Goal: Information Seeking & Learning: Learn about a topic

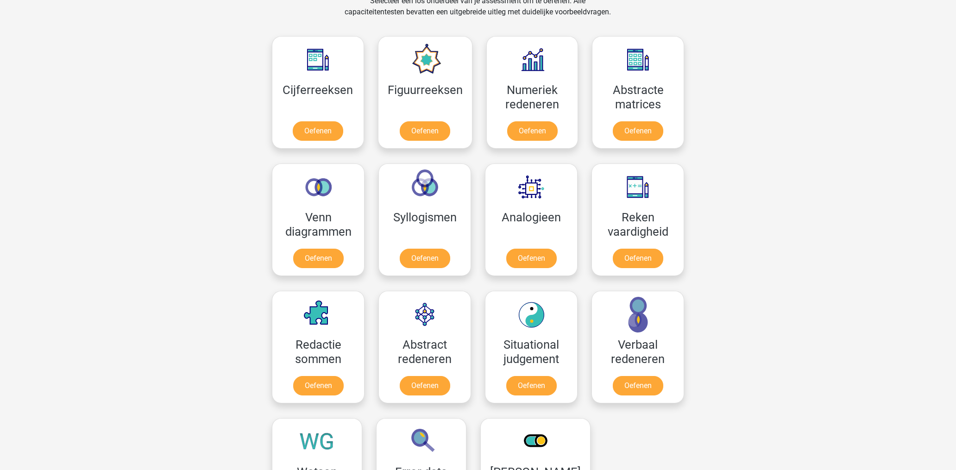
scroll to position [463, 0]
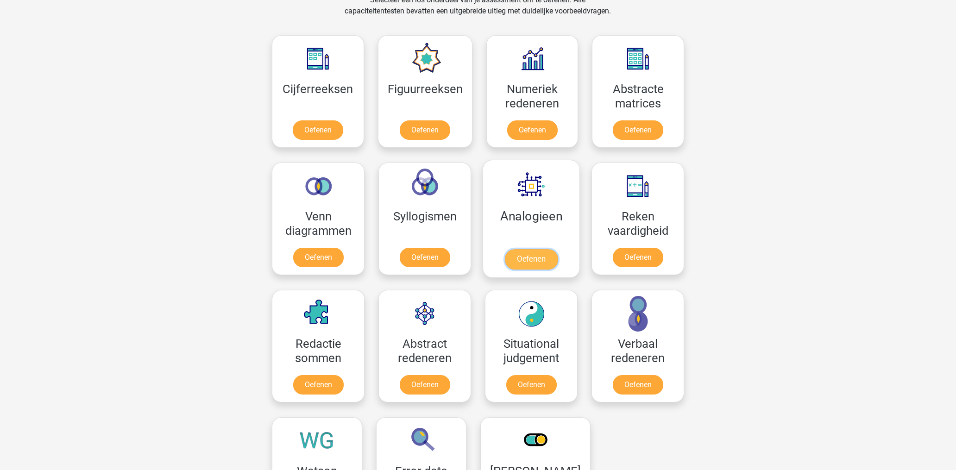
click at [533, 257] on link "Oefenen" at bounding box center [531, 259] width 53 height 20
click at [436, 259] on link "Oefenen" at bounding box center [424, 259] width 53 height 20
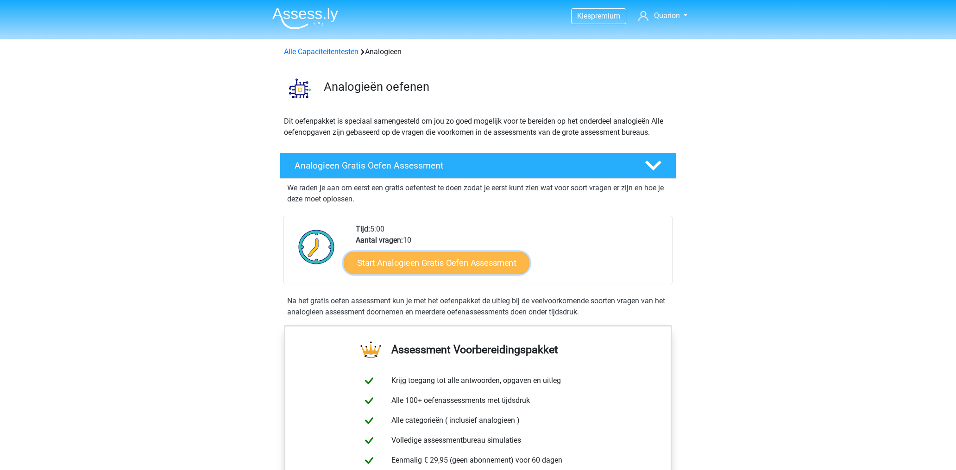
click at [470, 262] on link "Start Analogieen Gratis Oefen Assessment" at bounding box center [437, 263] width 186 height 22
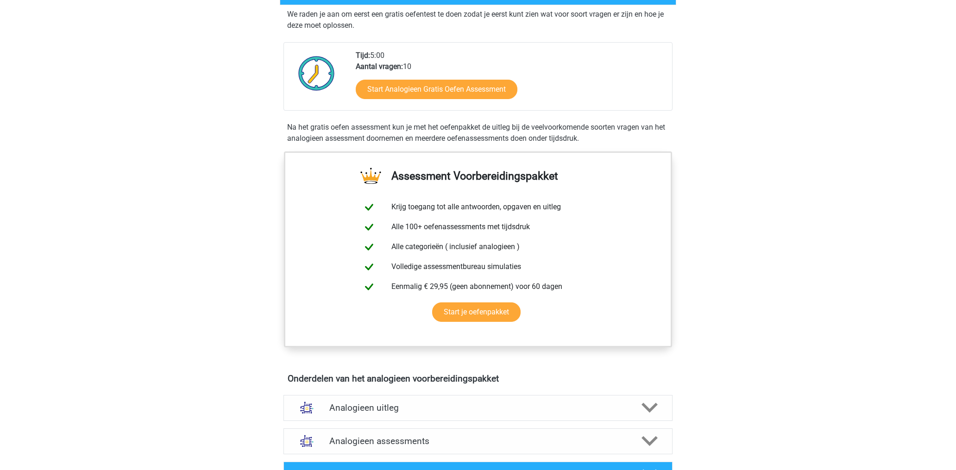
scroll to position [185, 0]
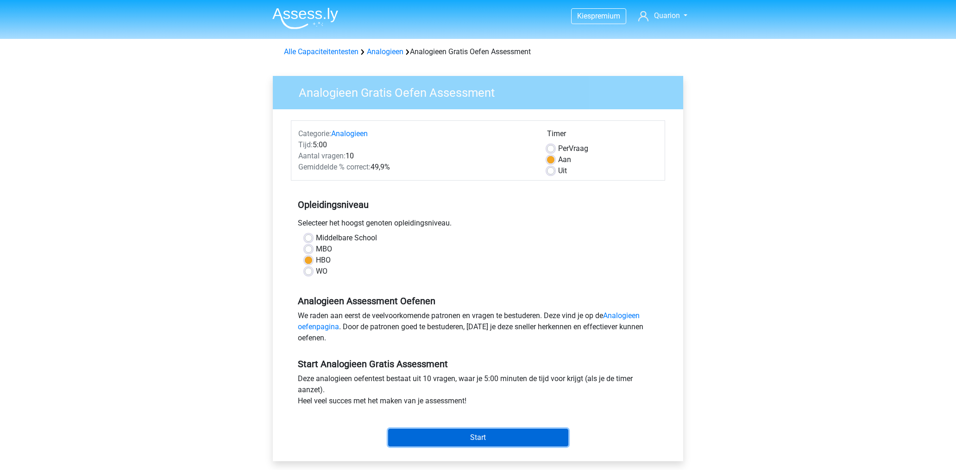
click at [487, 435] on input "Start" at bounding box center [478, 438] width 180 height 18
drag, startPoint x: 16, startPoint y: 0, endPoint x: 327, endPoint y: 235, distance: 389.8
click at [327, 235] on label "Middelbare School" at bounding box center [346, 238] width 61 height 11
click at [312, 235] on input "Middelbare School" at bounding box center [308, 237] width 7 height 9
radio input "true"
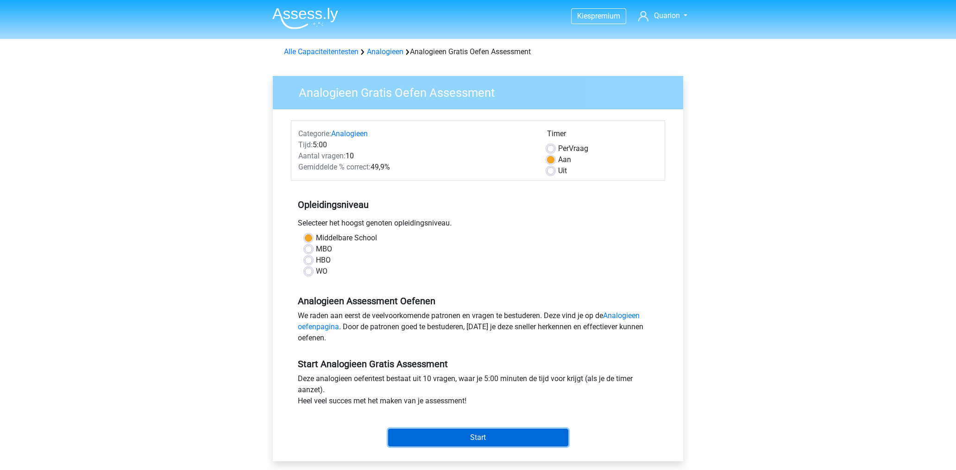
click at [478, 435] on input "Start" at bounding box center [478, 438] width 180 height 18
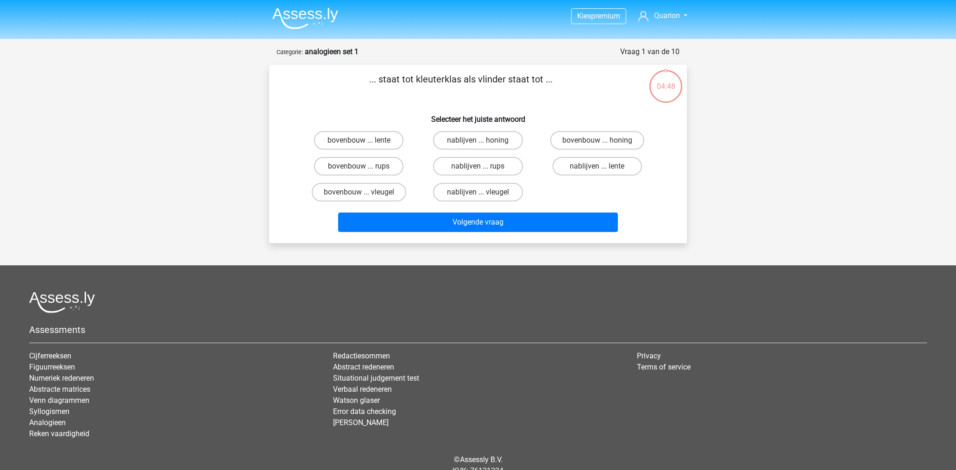
click at [364, 169] on input "bovenbouw ... rups" at bounding box center [362, 169] width 6 height 6
radio input "true"
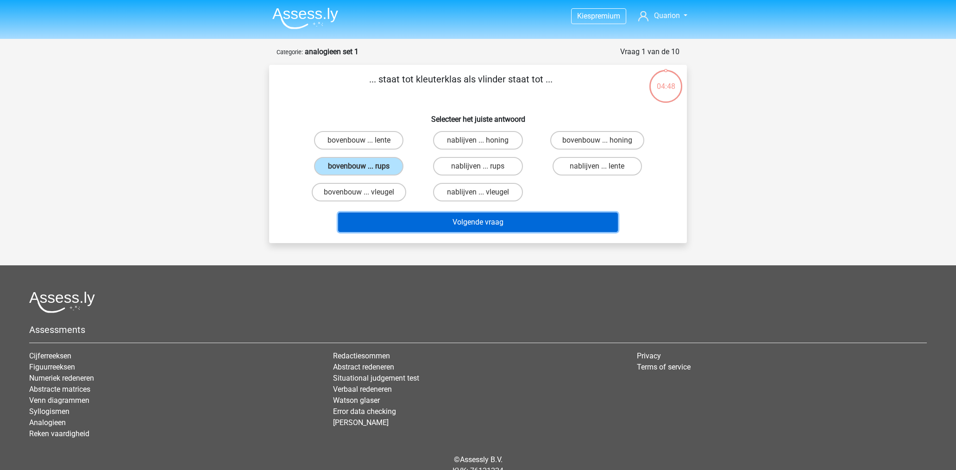
click at [451, 222] on button "Volgende vraag" at bounding box center [478, 222] width 280 height 19
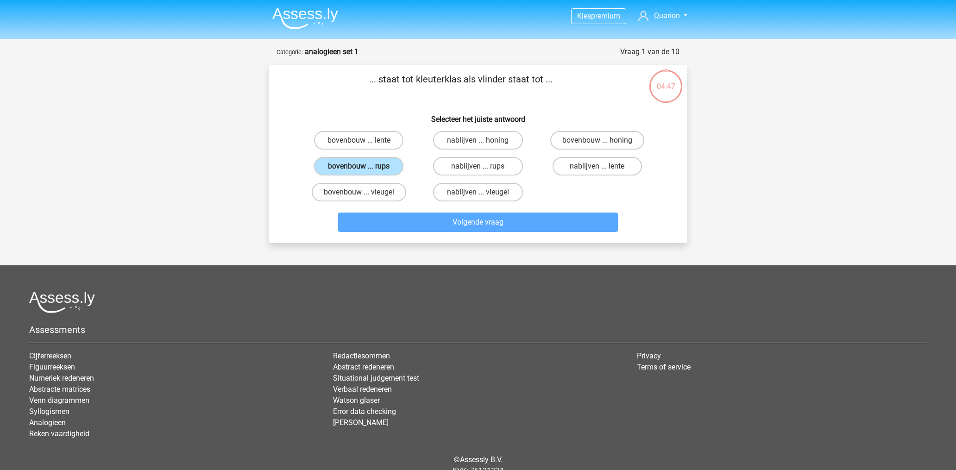
scroll to position [46, 0]
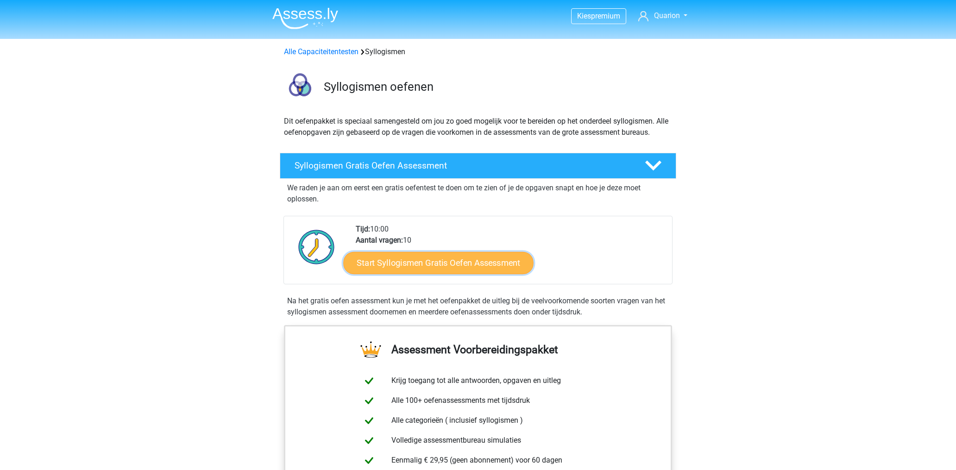
click at [439, 262] on link "Start Syllogismen Gratis Oefen Assessment" at bounding box center [439, 263] width 190 height 22
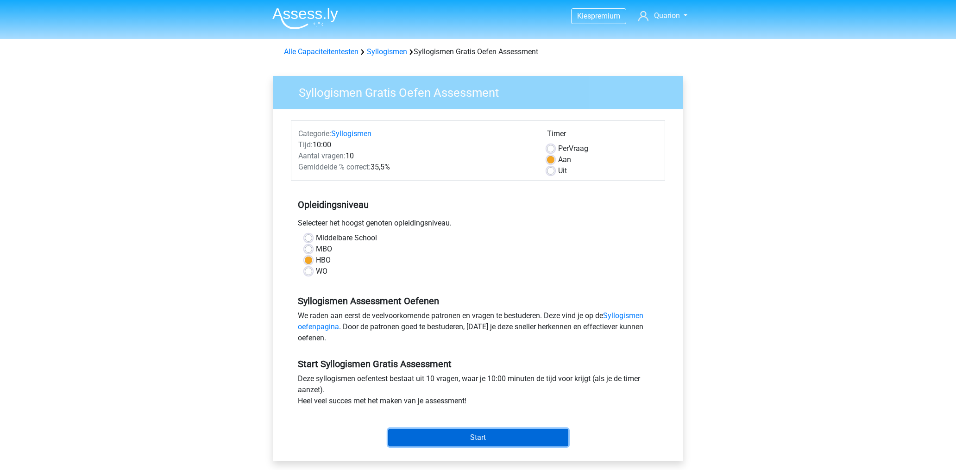
click at [467, 436] on input "Start" at bounding box center [478, 438] width 180 height 18
click at [614, 316] on link "Syllogismen oefenpagina" at bounding box center [471, 321] width 346 height 20
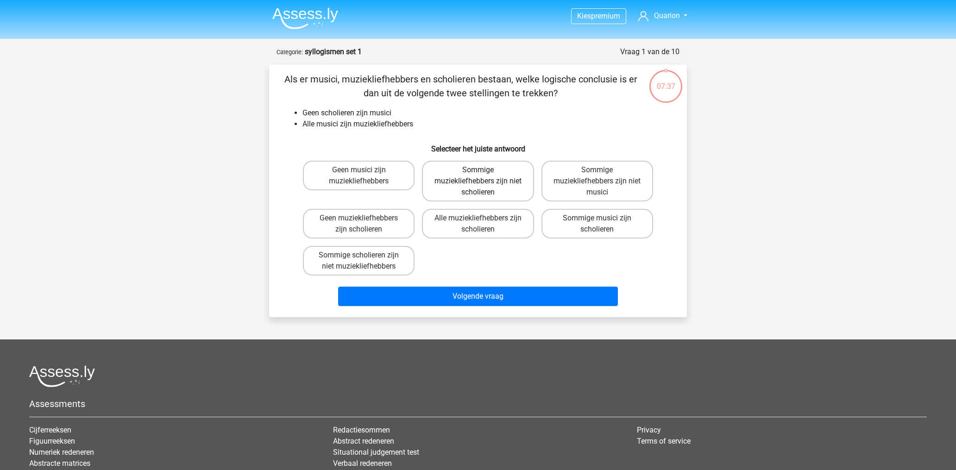
click at [445, 184] on label "Sommige muziekliefhebbers zijn niet scholieren" at bounding box center [478, 181] width 112 height 41
click at [478, 176] on input "Sommige muziekliefhebbers zijn niet scholieren" at bounding box center [481, 173] width 6 height 6
radio input "true"
click at [601, 175] on input "Sommige muziekliefhebbers zijn niet musici" at bounding box center [600, 173] width 6 height 6
radio input "true"
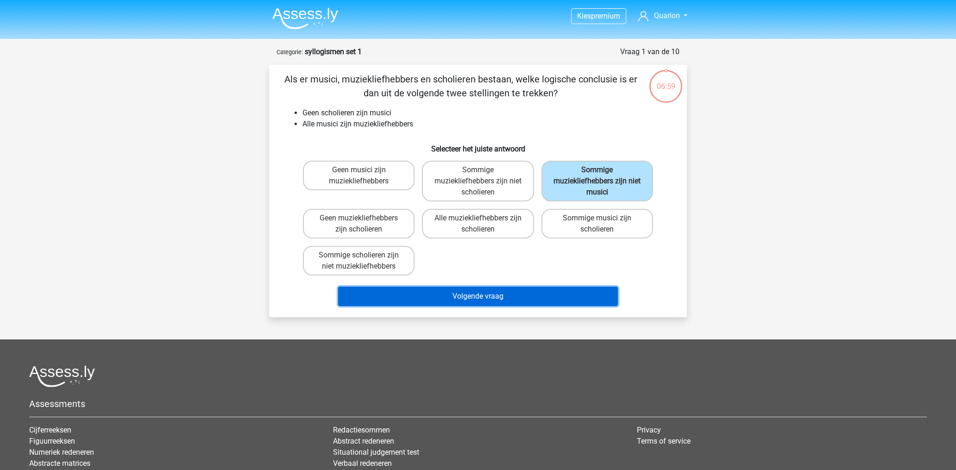
click at [522, 293] on button "Volgende vraag" at bounding box center [478, 296] width 280 height 19
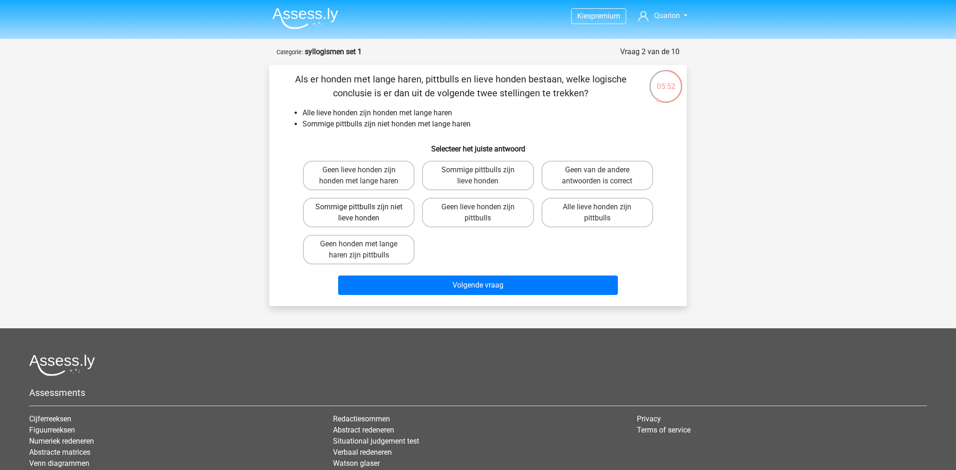
click at [400, 210] on label "Sommige pittbulls zijn niet lieve honden" at bounding box center [359, 213] width 112 height 30
click at [365, 210] on input "Sommige pittbulls zijn niet lieve honden" at bounding box center [362, 210] width 6 height 6
radio input "true"
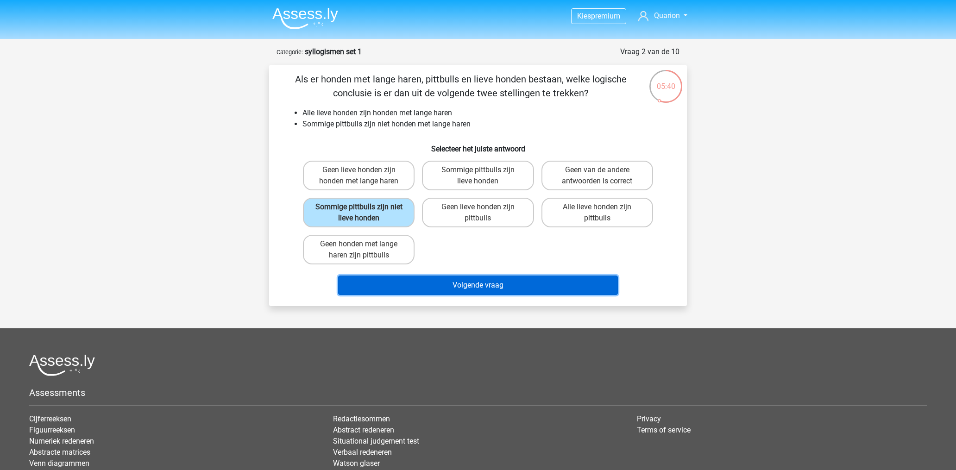
click at [470, 294] on button "Volgende vraag" at bounding box center [478, 285] width 280 height 19
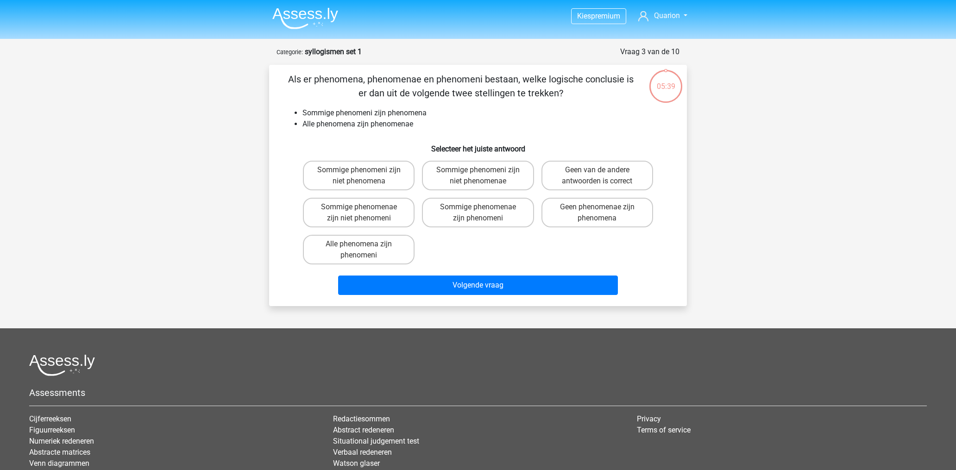
scroll to position [46, 0]
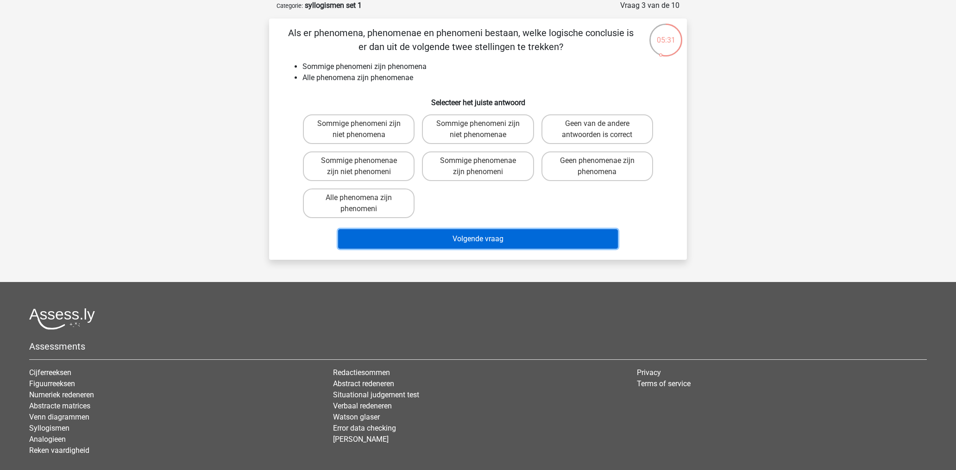
click at [461, 235] on button "Volgende vraag" at bounding box center [478, 238] width 280 height 19
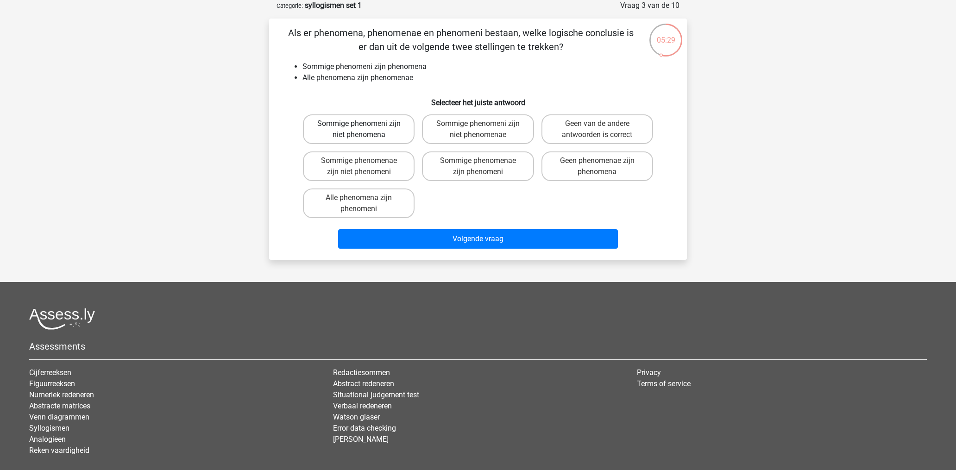
click at [394, 121] on label "Sommige phenomeni zijn niet phenomena" at bounding box center [359, 129] width 112 height 30
click at [365, 124] on input "Sommige phenomeni zijn niet phenomena" at bounding box center [362, 127] width 6 height 6
radio input "true"
drag, startPoint x: 423, startPoint y: 227, endPoint x: 431, endPoint y: 219, distance: 11.2
click at [431, 219] on div "Als er phenomena, phenomenae en phenomeni bestaan, welke logische conclusie is …" at bounding box center [478, 139] width 411 height 227
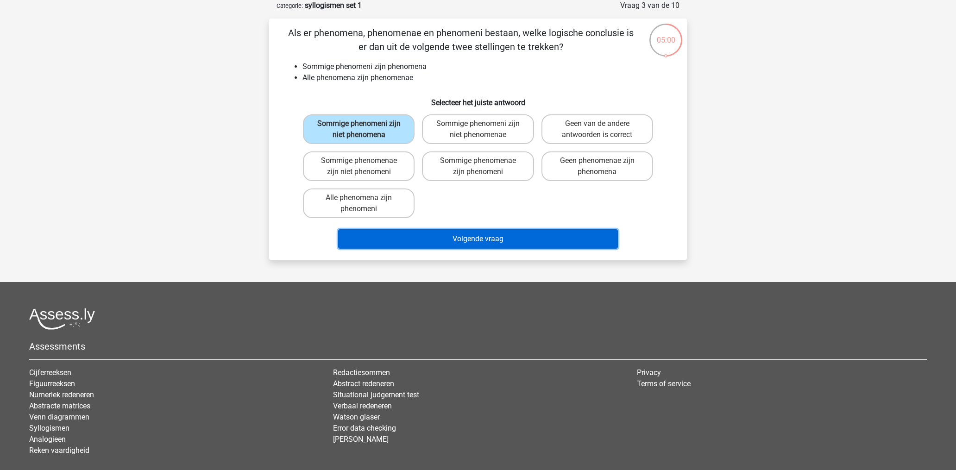
click at [445, 232] on button "Volgende vraag" at bounding box center [478, 238] width 280 height 19
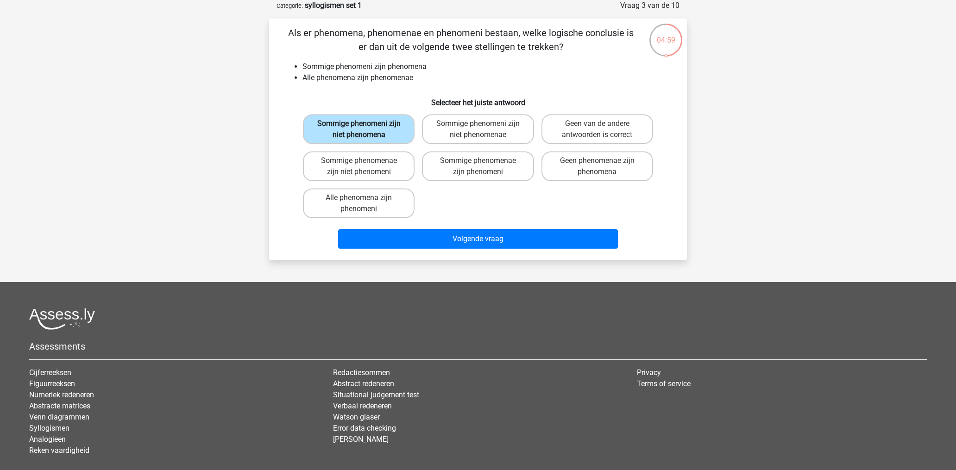
click at [387, 126] on label "Sommige phenomeni zijn niet phenomena" at bounding box center [359, 129] width 112 height 30
click at [365, 126] on input "Sommige phenomeni zijn niet phenomena" at bounding box center [362, 127] width 6 height 6
click at [390, 141] on label "Sommige phenomeni zijn niet phenomena" at bounding box center [359, 129] width 112 height 30
click at [365, 130] on input "Sommige phenomeni zijn niet phenomena" at bounding box center [362, 127] width 6 height 6
click at [390, 141] on label "Sommige phenomeni zijn niet phenomena" at bounding box center [359, 129] width 112 height 30
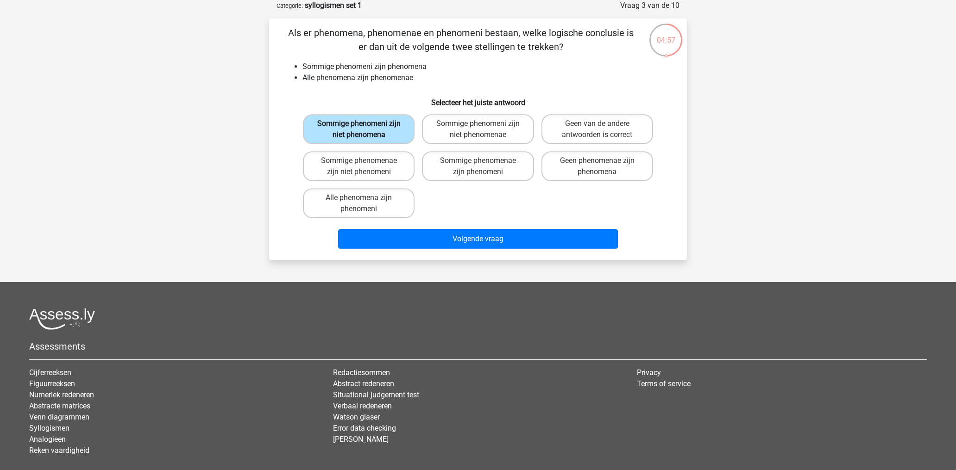
click at [365, 130] on input "Sommige phenomeni zijn niet phenomena" at bounding box center [362, 127] width 6 height 6
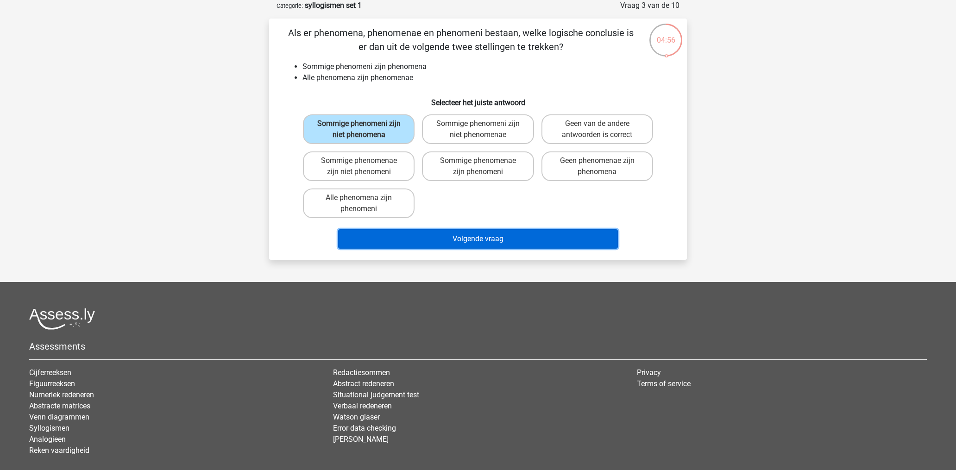
click at [432, 242] on button "Volgende vraag" at bounding box center [478, 238] width 280 height 19
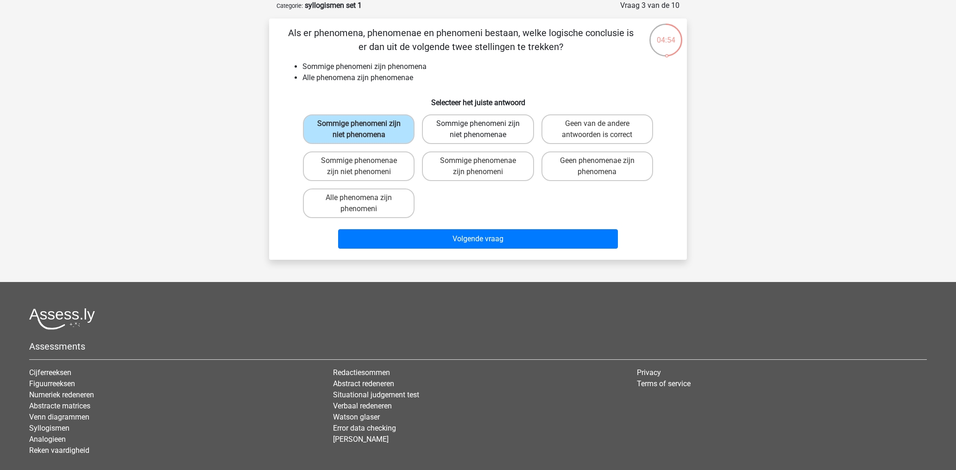
click at [450, 118] on label "Sommige phenomeni zijn niet phenomenae" at bounding box center [478, 129] width 112 height 30
click at [478, 124] on input "Sommige phenomeni zijn niet phenomenae" at bounding box center [481, 127] width 6 height 6
radio input "true"
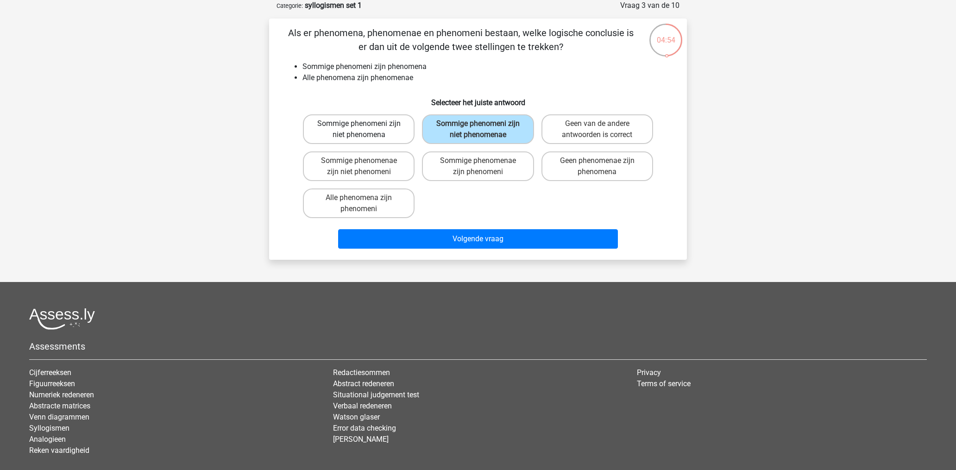
click at [385, 125] on label "Sommige phenomeni zijn niet phenomena" at bounding box center [359, 129] width 112 height 30
click at [365, 125] on input "Sommige phenomeni zijn niet phenomena" at bounding box center [362, 127] width 6 height 6
radio input "true"
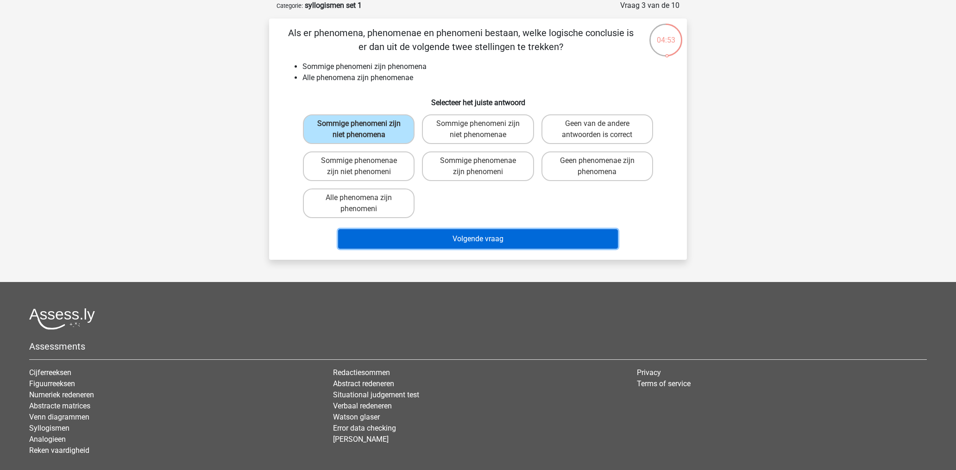
click at [474, 238] on button "Volgende vraag" at bounding box center [478, 238] width 280 height 19
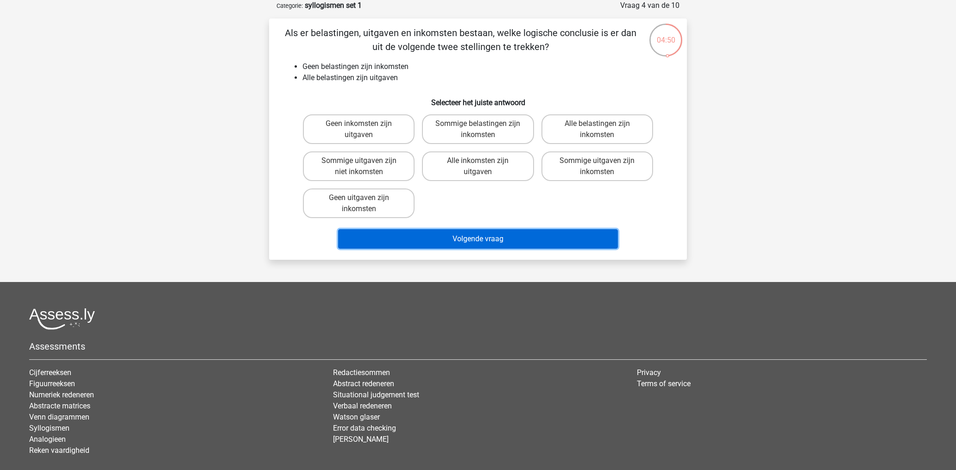
click at [496, 240] on button "Volgende vraag" at bounding box center [478, 238] width 280 height 19
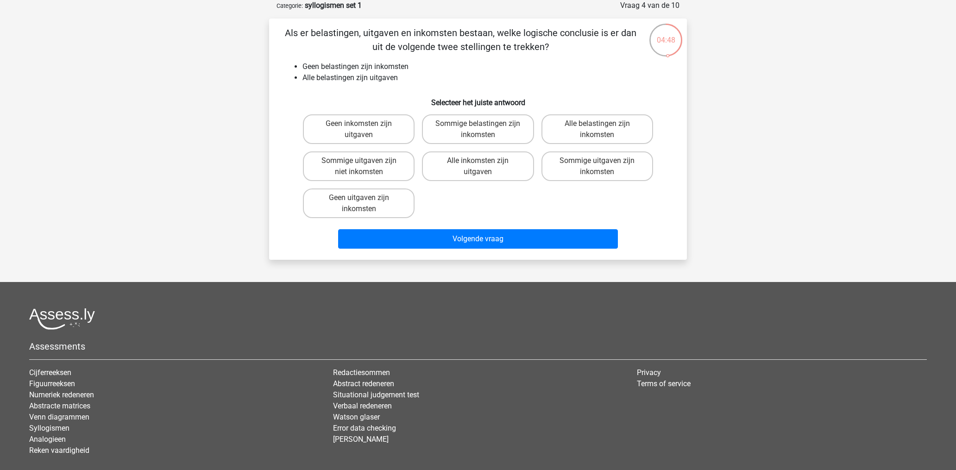
drag, startPoint x: 50, startPoint y: 0, endPoint x: 489, endPoint y: 79, distance: 446.3
click at [489, 79] on li "Alle belastingen zijn uitgaven" at bounding box center [488, 77] width 370 height 11
click at [390, 199] on label "Geen uitgaven zijn inkomsten" at bounding box center [359, 204] width 112 height 30
click at [365, 199] on input "Geen uitgaven zijn inkomsten" at bounding box center [362, 201] width 6 height 6
radio input "true"
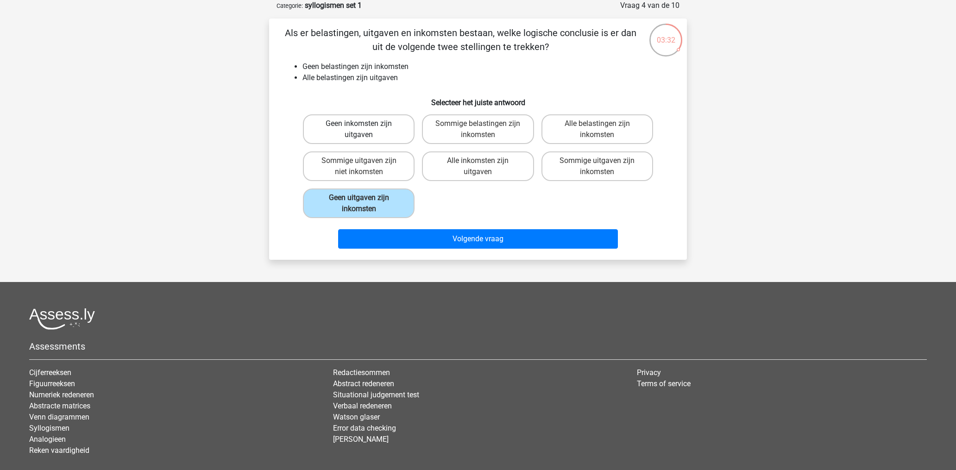
click at [398, 138] on label "Geen inkomsten zijn uitgaven" at bounding box center [359, 129] width 112 height 30
click at [365, 130] on input "Geen inkomsten zijn uitgaven" at bounding box center [362, 127] width 6 height 6
radio input "true"
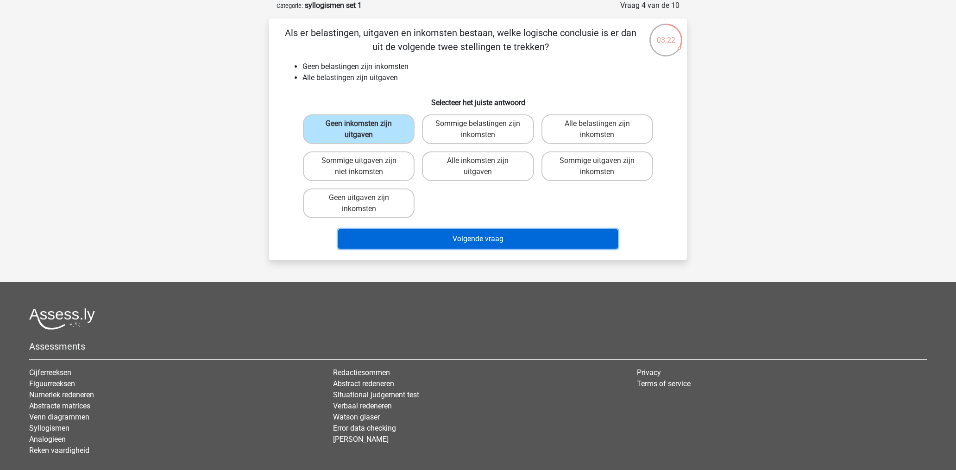
click at [498, 242] on button "Volgende vraag" at bounding box center [478, 238] width 280 height 19
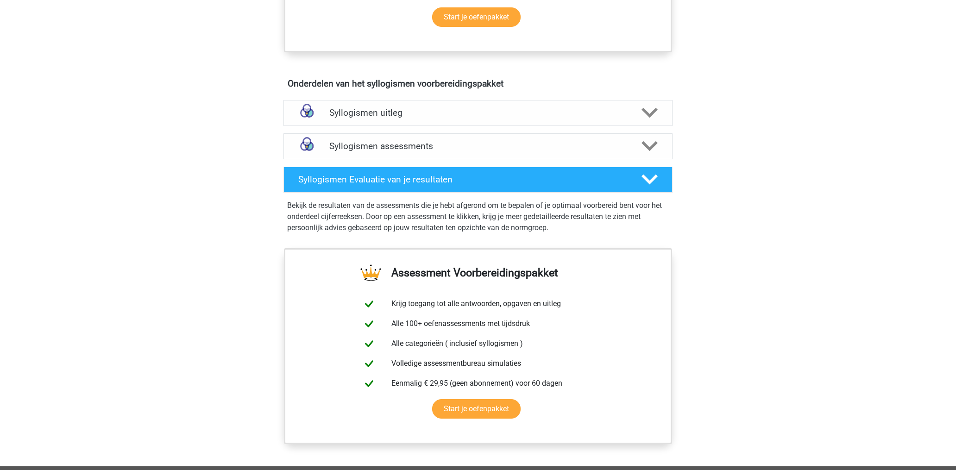
scroll to position [510, 0]
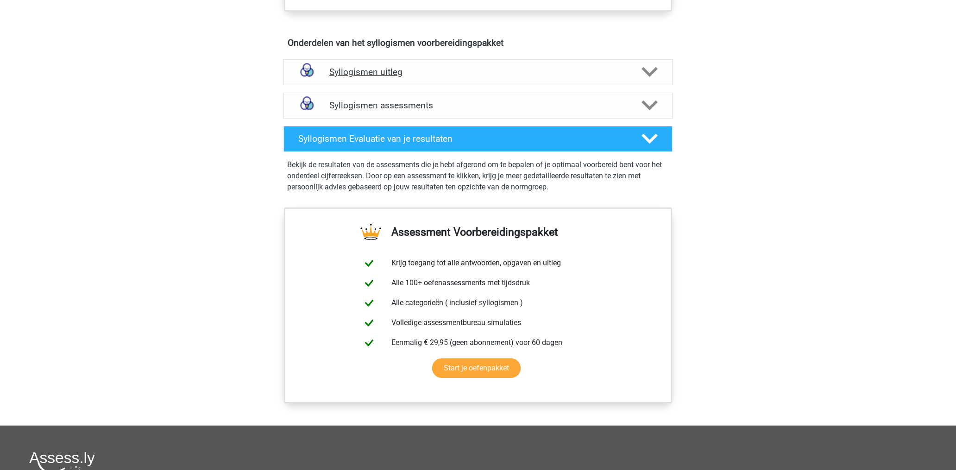
click at [403, 78] on div "Syllogismen uitleg" at bounding box center [478, 72] width 389 height 26
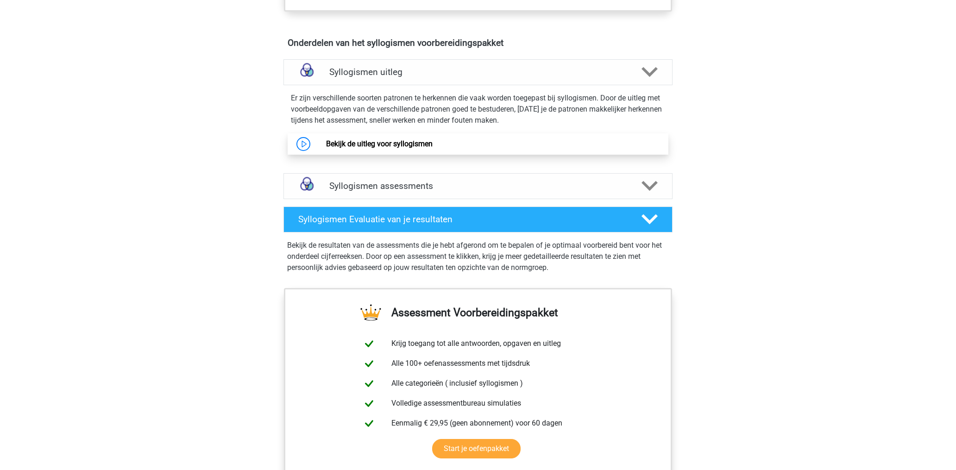
click at [394, 148] on link "Bekijk de uitleg voor syllogismen" at bounding box center [379, 143] width 107 height 9
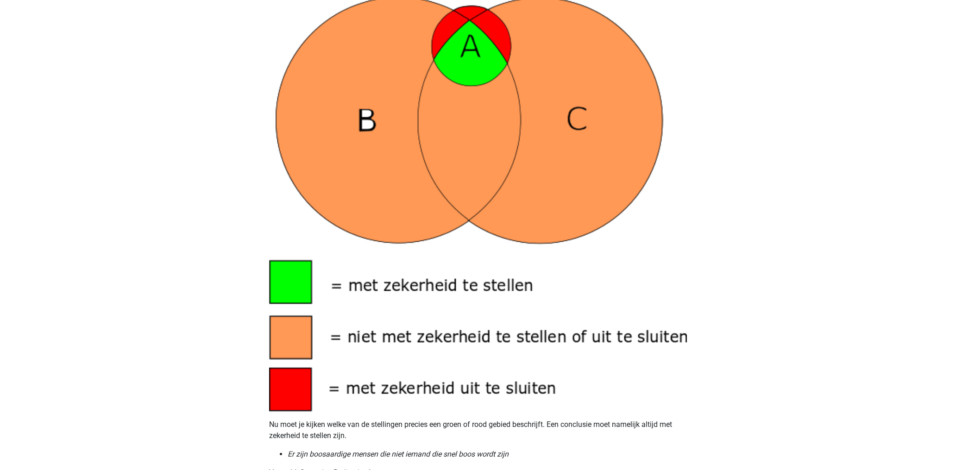
scroll to position [834, 0]
